Goal: Information Seeking & Learning: Learn about a topic

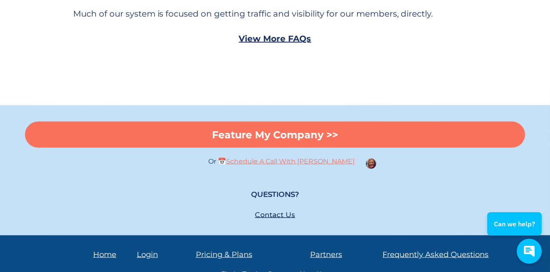
scroll to position [4769, 0]
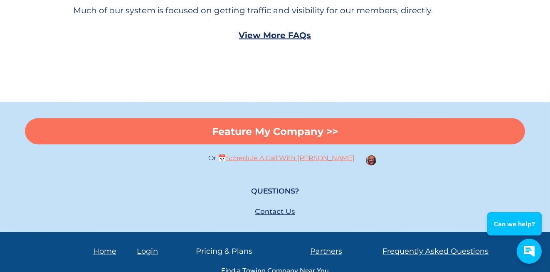
click at [233, 247] on link "Pricing & Plans" at bounding box center [224, 251] width 57 height 9
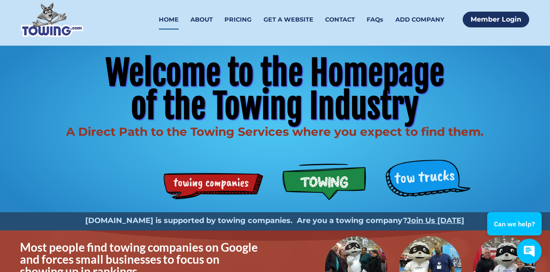
scroll to position [0, 0]
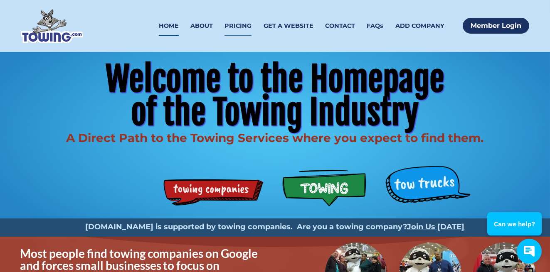
click at [241, 25] on link "PRICING" at bounding box center [238, 26] width 27 height 20
click at [237, 191] on div "Welcome to the Homepage of the Towing Industry A Direct Path to the Towing Serv…" at bounding box center [275, 135] width 532 height 167
click at [332, 193] on div "Welcome to the Homepage of the Towing Industry A Direct Path to the Towing Serv…" at bounding box center [275, 135] width 532 height 167
click at [426, 186] on div "Welcome to the Homepage of the Towing Industry A Direct Path to the Towing Serv…" at bounding box center [275, 135] width 532 height 167
click at [209, 27] on link "ABOUT" at bounding box center [201, 26] width 22 height 20
